Goal: Task Accomplishment & Management: Use online tool/utility

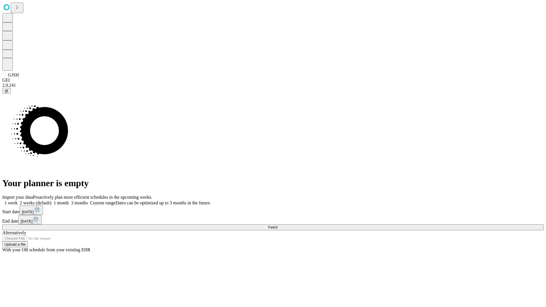
click at [278, 225] on span "Fetch" at bounding box center [272, 227] width 9 height 4
